Goal: Check status: Check status

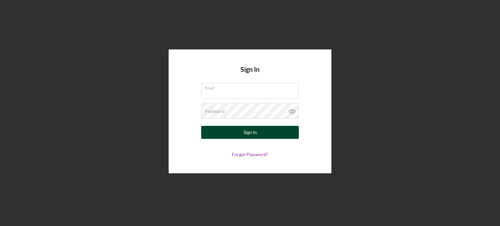
type input "[EMAIL_ADDRESS][DOMAIN_NAME]"
click at [247, 132] on div "Sign In" at bounding box center [249, 132] width 13 height 13
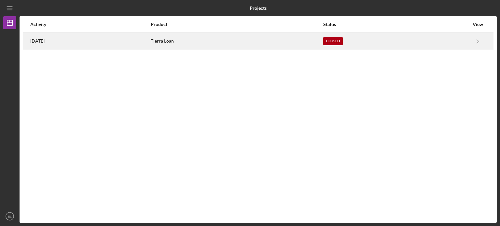
click at [135, 37] on div "[DATE]" at bounding box center [90, 41] width 120 height 16
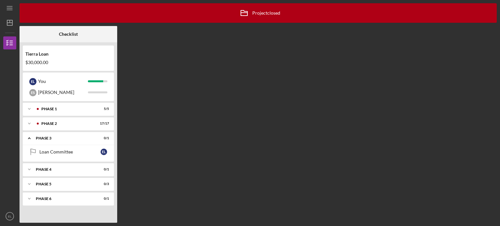
click at [36, 64] on div "$30,000.00" at bounding box center [68, 62] width 86 height 5
click at [7, 46] on icon "button" at bounding box center [10, 43] width 16 height 16
click at [8, 24] on icon "Icon/Dashboard" at bounding box center [10, 23] width 16 height 16
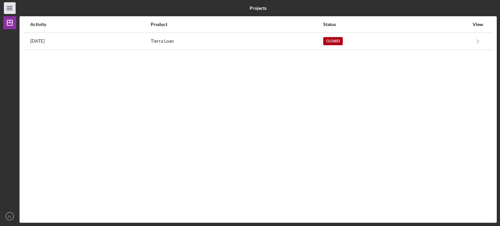
click at [5, 8] on icon "Icon/Menu" at bounding box center [10, 8] width 15 height 15
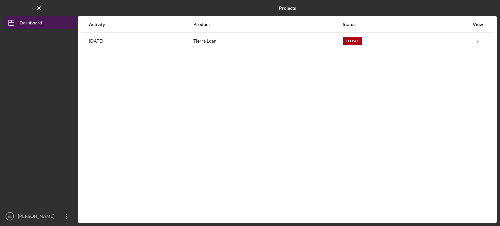
click at [33, 23] on div "Dashboard" at bounding box center [31, 23] width 22 height 15
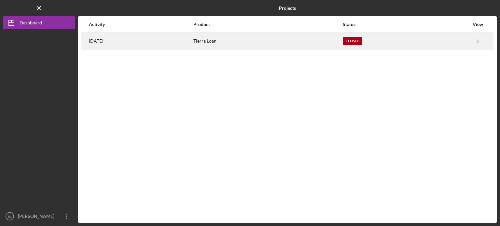
click at [98, 41] on time "[DATE]" at bounding box center [96, 40] width 14 height 5
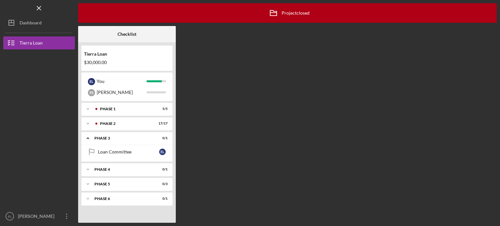
click at [109, 63] on div "$30,000.00" at bounding box center [127, 62] width 86 height 5
click at [149, 110] on div "Phase 1" at bounding box center [132, 109] width 64 height 4
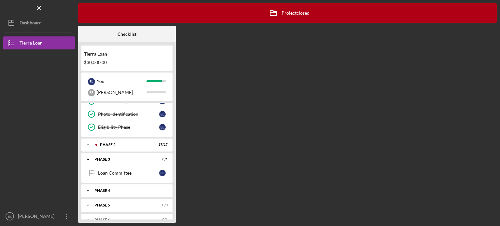
scroll to position [57, 0]
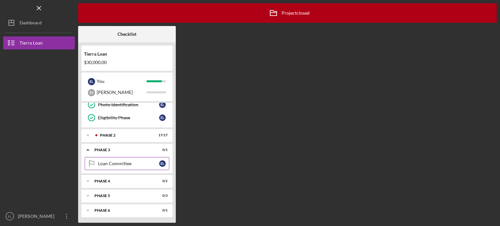
click at [139, 162] on div "Loan Committee" at bounding box center [128, 163] width 61 height 5
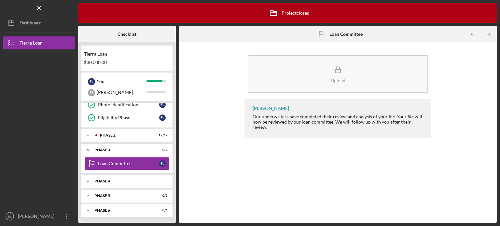
click at [135, 179] on div "Phase 4" at bounding box center [129, 181] width 70 height 4
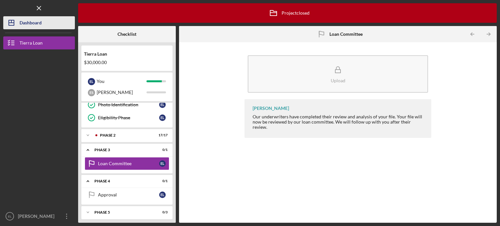
click at [30, 20] on div "Dashboard" at bounding box center [31, 23] width 22 height 15
